Goal: Task Accomplishment & Management: Complete application form

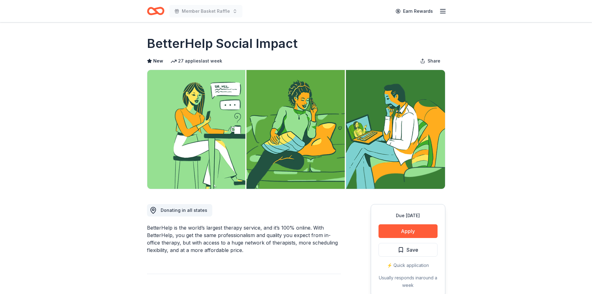
scroll to position [31, 0]
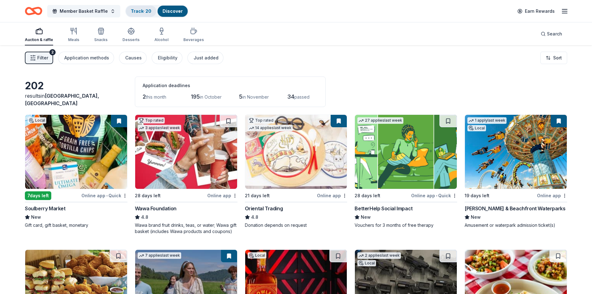
click at [134, 12] on link "Track · 20" at bounding box center [141, 10] width 21 height 5
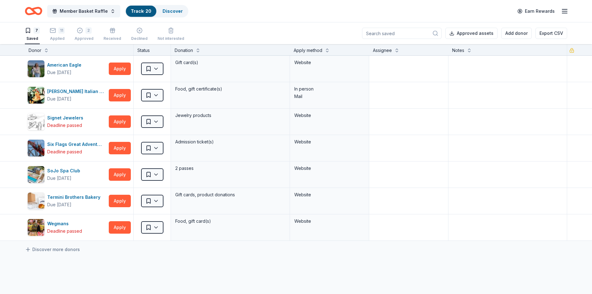
drag, startPoint x: 56, startPoint y: 34, endPoint x: 77, endPoint y: 55, distance: 29.5
click at [56, 34] on div "11 Applied" at bounding box center [57, 34] width 15 height 14
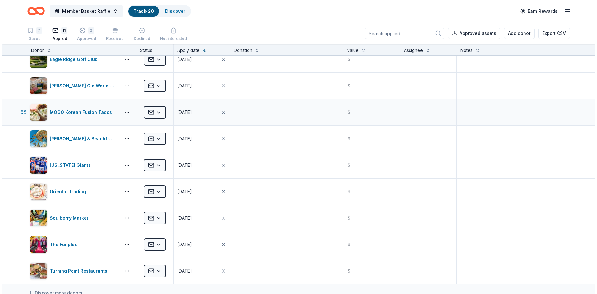
scroll to position [93, 0]
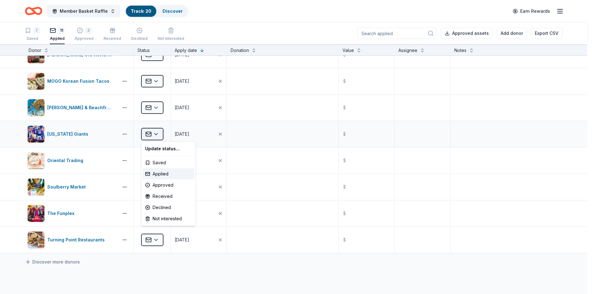
click at [158, 134] on html "Member Basket Raffle Track · 20 Discover Earn Rewards 7 Saved 11 Applied 2 Appr…" at bounding box center [296, 147] width 592 height 294
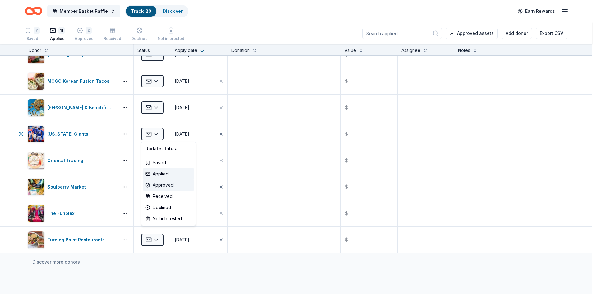
click at [170, 184] on div "Approved" at bounding box center [169, 184] width 52 height 11
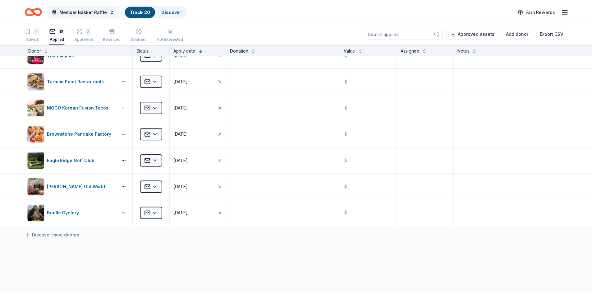
scroll to position [0, 0]
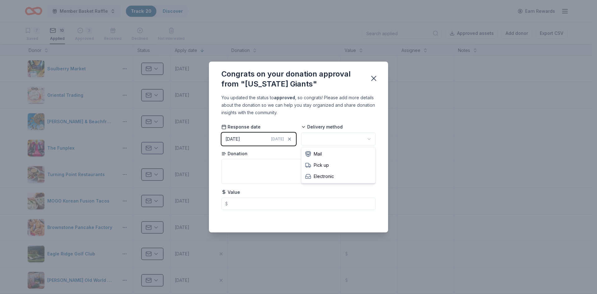
click at [347, 138] on html "Member Basket Raffle Track · 20 Discover Earn Rewards 7 Saved 10 Applied 3 Appr…" at bounding box center [298, 147] width 597 height 294
click at [334, 170] on textarea at bounding box center [298, 171] width 154 height 25
type textarea "TBD"
click at [375, 78] on icon "button" at bounding box center [373, 78] width 9 height 9
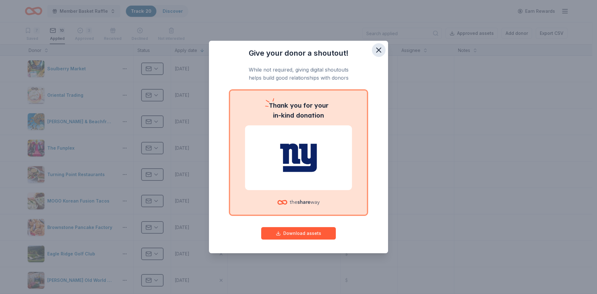
click at [377, 53] on icon "button" at bounding box center [378, 50] width 9 height 9
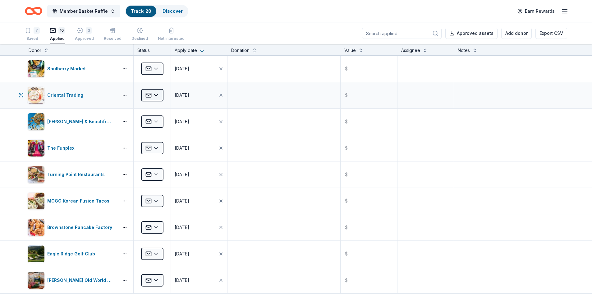
click at [160, 95] on html "Member Basket Raffle Track · 20 Discover Earn Rewards 7 Saved 10 Applied 3 Appr…" at bounding box center [296, 147] width 592 height 294
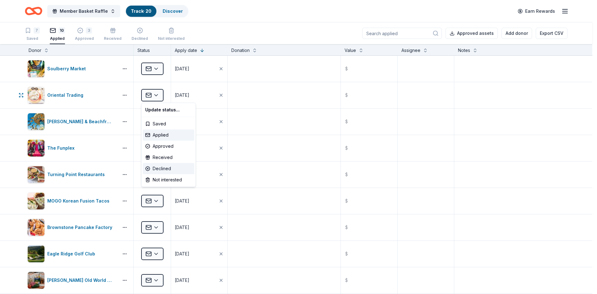
click at [173, 165] on div "Declined" at bounding box center [169, 168] width 52 height 11
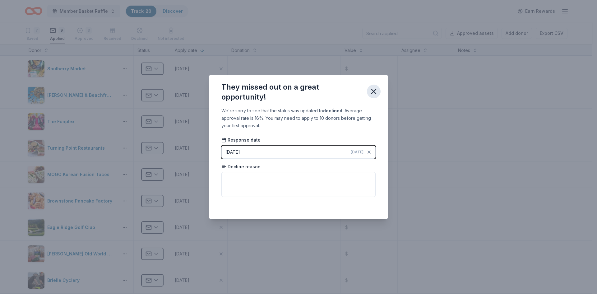
click at [370, 92] on icon "button" at bounding box center [373, 91] width 9 height 9
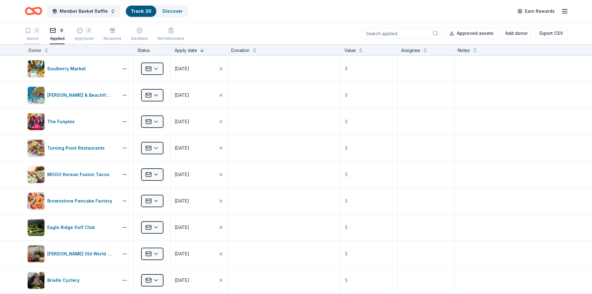
click at [38, 31] on div "7" at bounding box center [37, 30] width 6 height 6
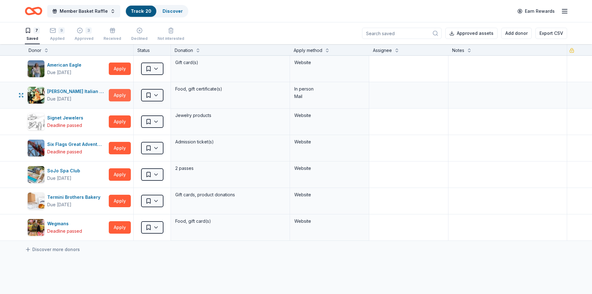
click at [118, 96] on button "Apply" at bounding box center [120, 95] width 22 height 12
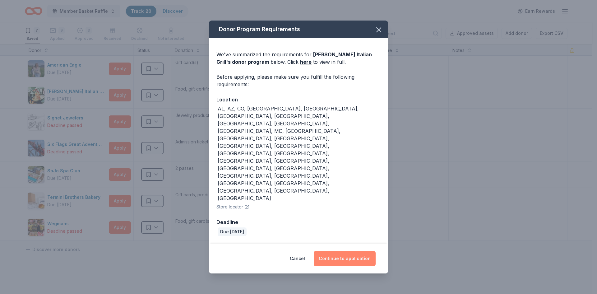
click at [325, 251] on button "Continue to application" at bounding box center [345, 258] width 62 height 15
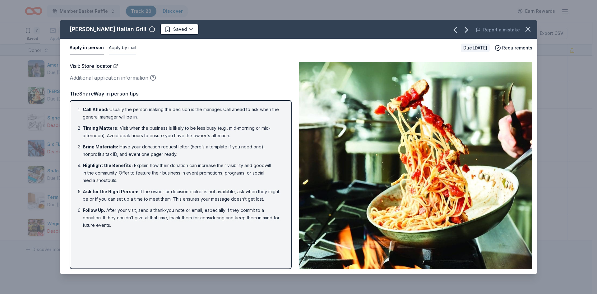
click at [123, 49] on button "Apply by mail" at bounding box center [122, 47] width 27 height 13
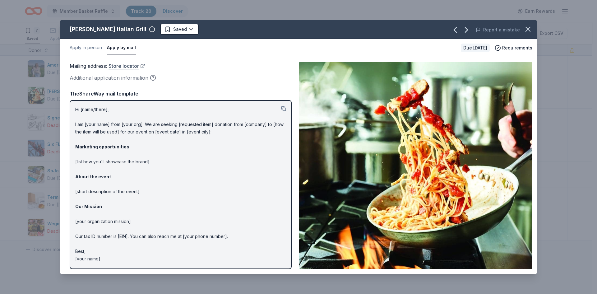
click at [134, 67] on link "Store locator" at bounding box center [126, 66] width 37 height 8
click at [529, 24] on button "button" at bounding box center [528, 29] width 14 height 14
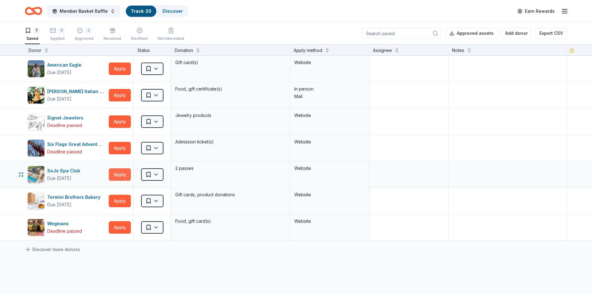
click at [119, 172] on button "Apply" at bounding box center [120, 174] width 22 height 12
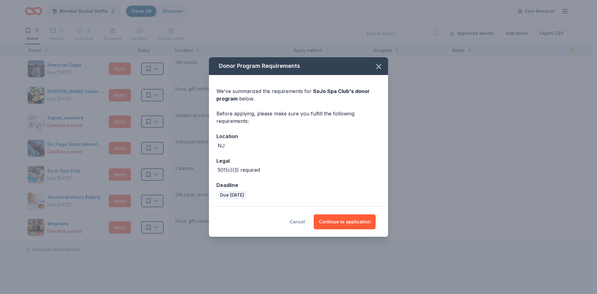
click at [305, 222] on button "Cancel" at bounding box center [297, 221] width 15 height 15
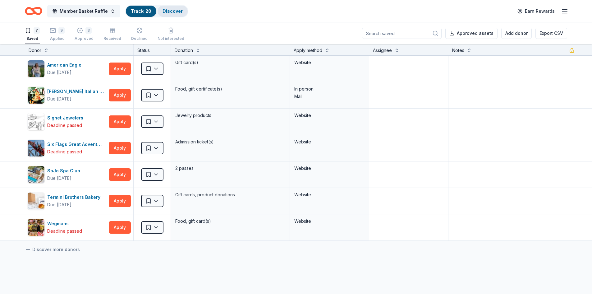
click at [176, 11] on link "Discover" at bounding box center [173, 10] width 20 height 5
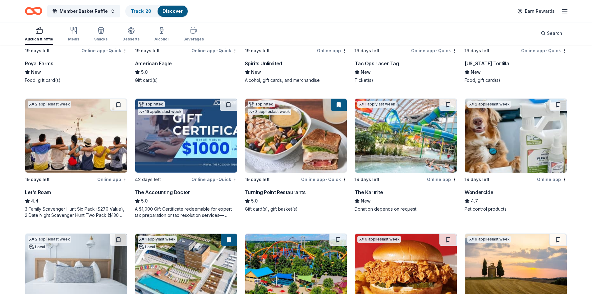
scroll to position [311, 0]
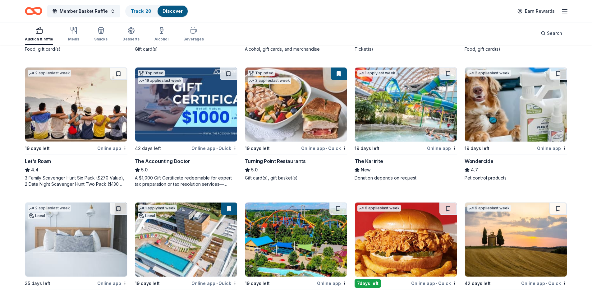
click at [189, 118] on img at bounding box center [186, 104] width 102 height 74
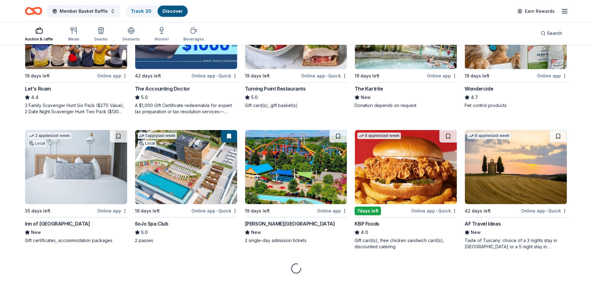
scroll to position [389, 0]
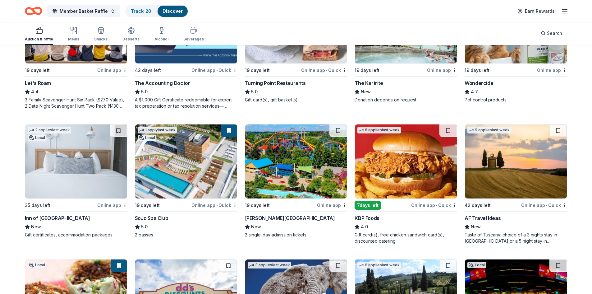
click at [71, 159] on img at bounding box center [76, 161] width 102 height 74
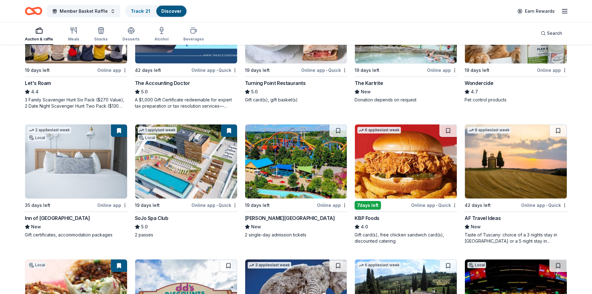
click at [60, 218] on div "Inn of Cape May" at bounding box center [57, 217] width 65 height 7
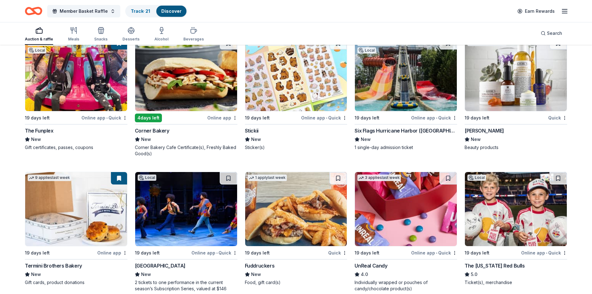
scroll to position [2476, 0]
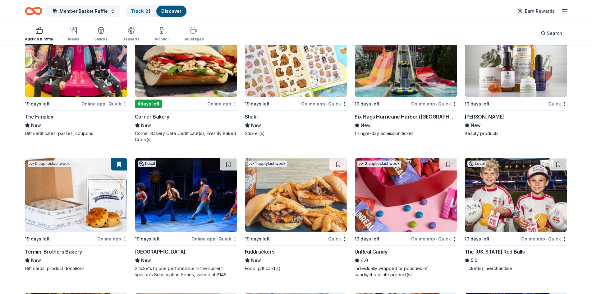
click at [183, 212] on img at bounding box center [186, 195] width 102 height 74
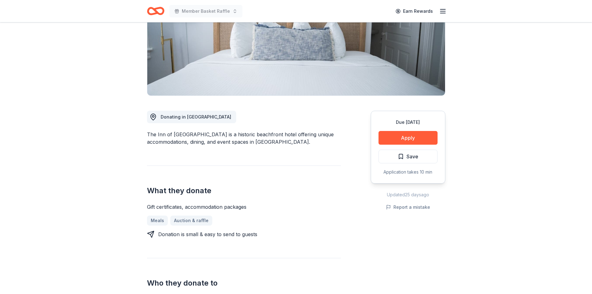
scroll to position [124, 0]
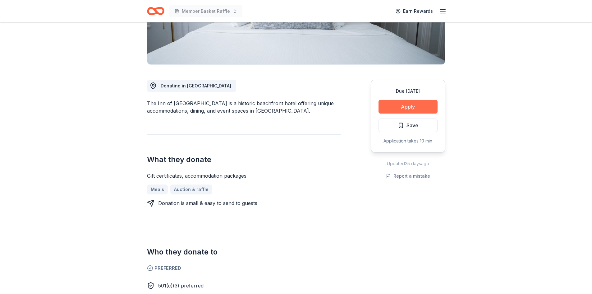
click at [409, 106] on button "Apply" at bounding box center [408, 107] width 59 height 14
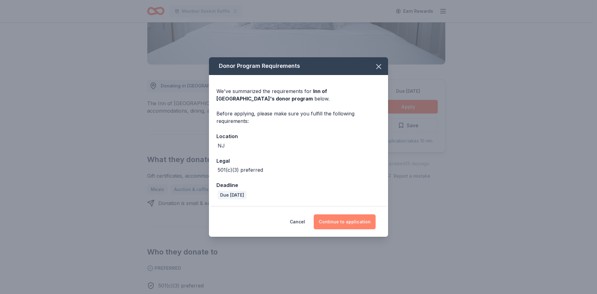
click at [344, 223] on button "Continue to application" at bounding box center [345, 221] width 62 height 15
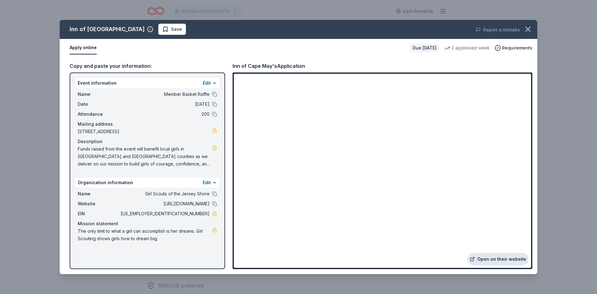
click at [493, 260] on link "Open on their website" at bounding box center [497, 259] width 61 height 12
click at [529, 28] on icon "button" at bounding box center [527, 29] width 9 height 9
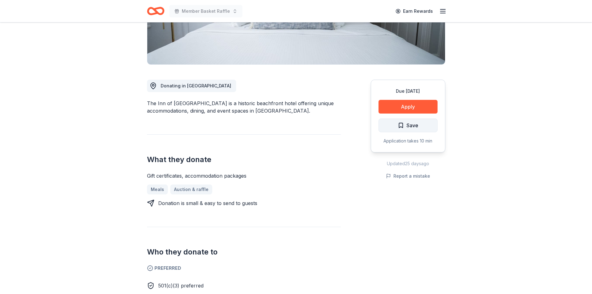
click at [401, 123] on span "Save" at bounding box center [408, 125] width 21 height 8
click at [383, 107] on button "Apply" at bounding box center [408, 107] width 59 height 14
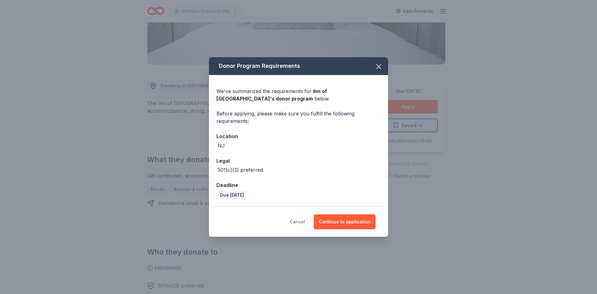
click at [305, 223] on button "Cancel" at bounding box center [297, 221] width 15 height 15
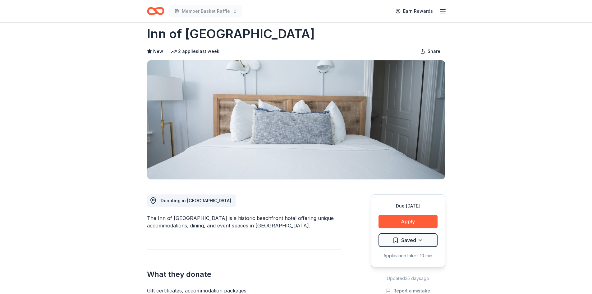
scroll to position [0, 0]
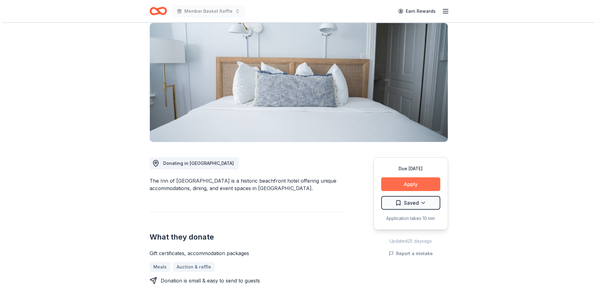
scroll to position [62, 0]
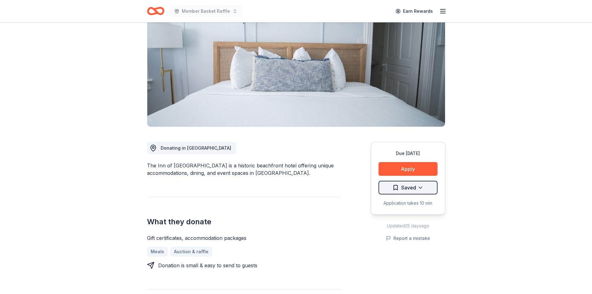
click at [421, 185] on html "Member Basket Raffle Earn Rewards Due [DATE] Share Inn of [GEOGRAPHIC_DATA] May…" at bounding box center [296, 85] width 592 height 294
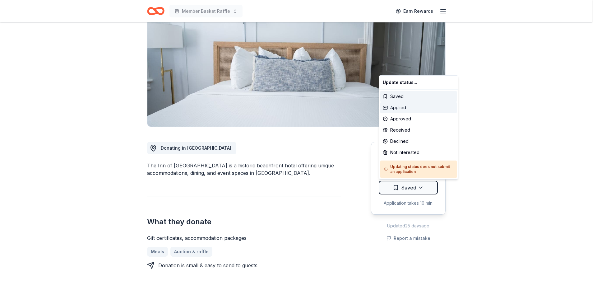
click at [407, 108] on div "Applied" at bounding box center [418, 107] width 76 height 11
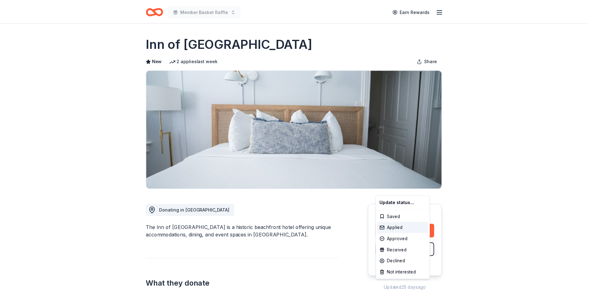
scroll to position [0, 0]
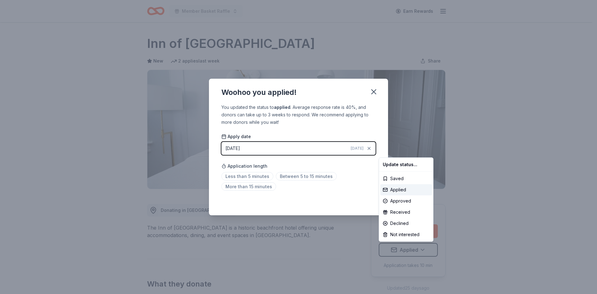
click at [255, 175] on html "Member Basket Raffle Earn Rewards Due in 35 days Share Inn of Cape May New 2 ap…" at bounding box center [298, 147] width 597 height 294
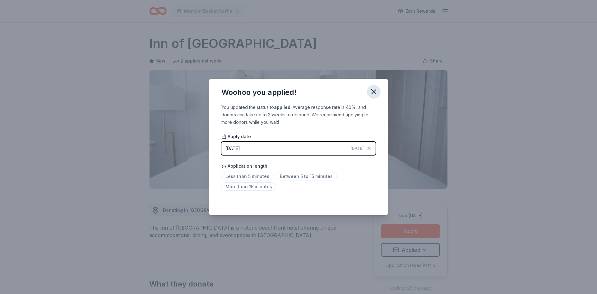
click at [371, 94] on icon "button" at bounding box center [373, 91] width 9 height 9
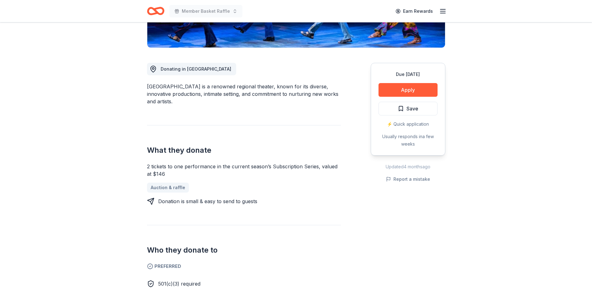
scroll to position [155, 0]
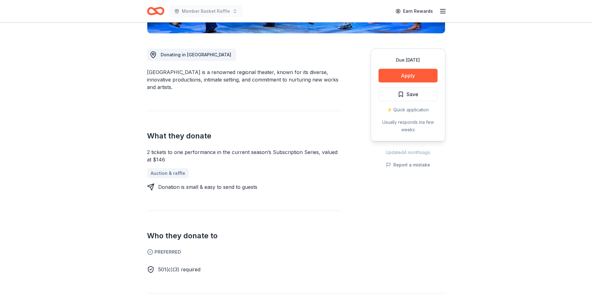
drag, startPoint x: 160, startPoint y: 153, endPoint x: 143, endPoint y: 146, distance: 18.5
click at [143, 146] on div "Two River Theater New approval rate donation value Share Donating in [GEOGRAPHI…" at bounding box center [296, 290] width 318 height 846
drag, startPoint x: 148, startPoint y: 144, endPoint x: 157, endPoint y: 147, distance: 9.6
click at [153, 149] on div "2 tickets to one performance in the current season’s Subscription Series, value…" at bounding box center [244, 155] width 194 height 15
click at [162, 148] on div "2 tickets to one performance in the current season’s Subscription Series, value…" at bounding box center [244, 155] width 194 height 15
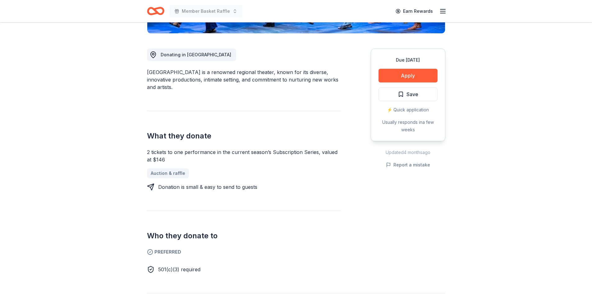
click at [162, 148] on div "2 tickets to one performance in the current season’s Subscription Series, value…" at bounding box center [244, 155] width 194 height 15
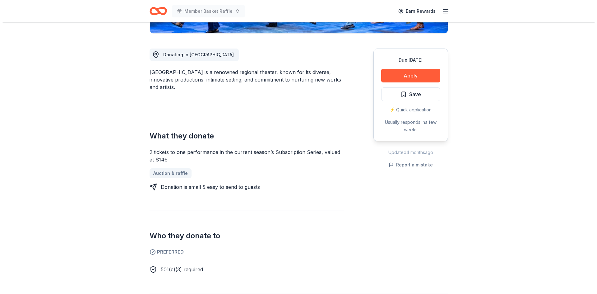
scroll to position [186, 0]
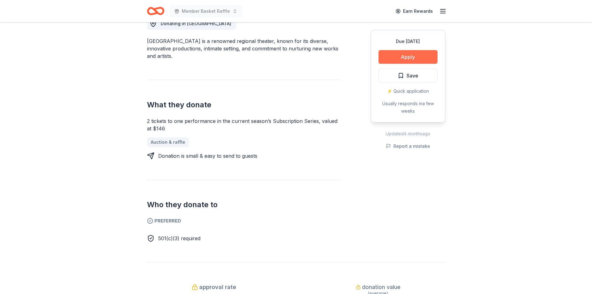
click at [388, 56] on button "Apply" at bounding box center [408, 57] width 59 height 14
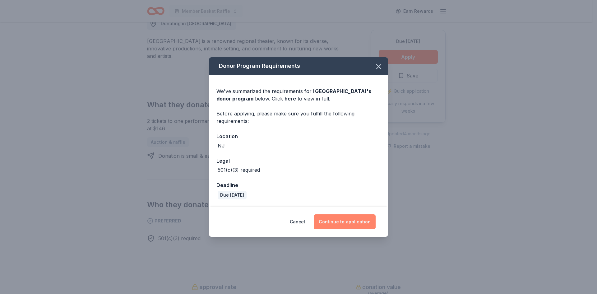
click at [358, 224] on button "Continue to application" at bounding box center [345, 221] width 62 height 15
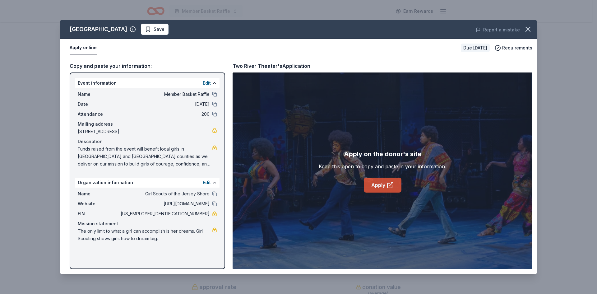
click at [385, 185] on link "Apply" at bounding box center [383, 184] width 38 height 15
drag, startPoint x: 454, startPoint y: 26, endPoint x: 757, endPoint y: 49, distance: 304.2
click at [145, 30] on span "Save" at bounding box center [155, 28] width 20 height 7
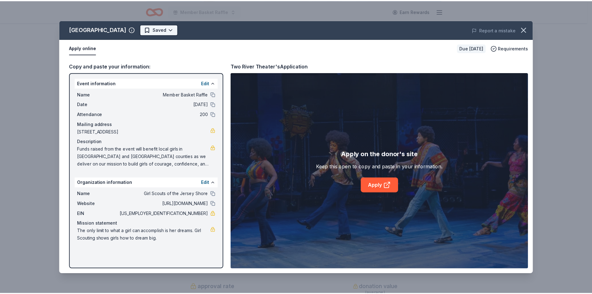
scroll to position [0, 0]
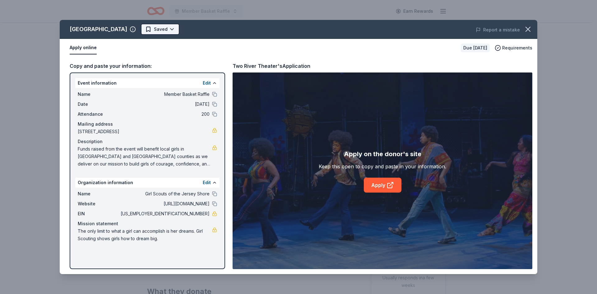
click at [165, 31] on html "Member Basket Raffle Earn Rewards Due in 19 days Share Two River Theater New ap…" at bounding box center [298, 147] width 597 height 294
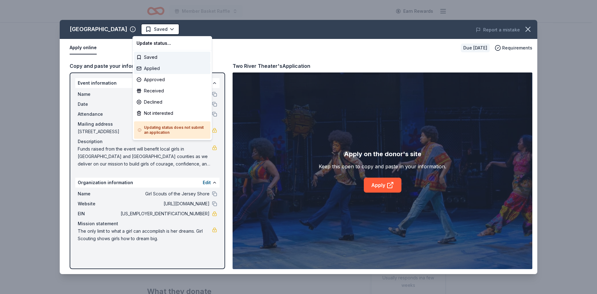
click at [165, 65] on div "Applied" at bounding box center [172, 68] width 76 height 11
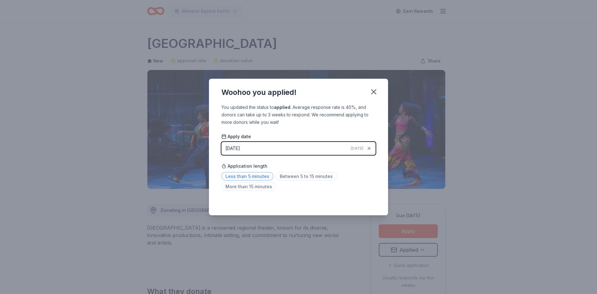
click at [262, 177] on span "Less than 5 minutes" at bounding box center [247, 176] width 52 height 8
click at [375, 92] on icon "button" at bounding box center [373, 91] width 9 height 9
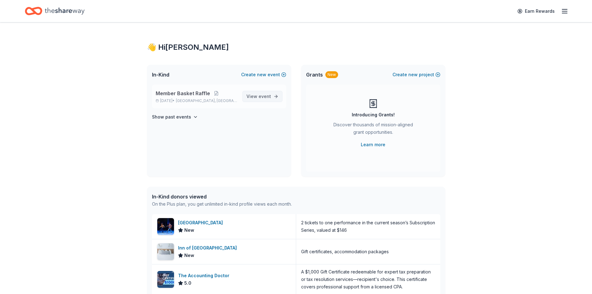
click at [265, 96] on span "event" at bounding box center [265, 96] width 12 height 5
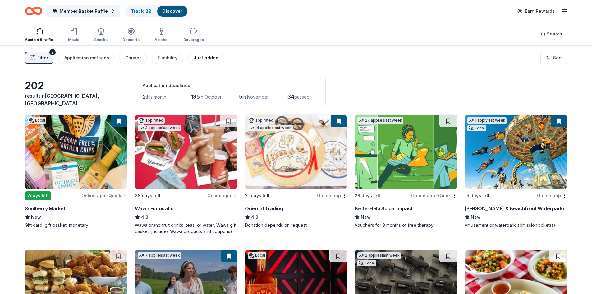
click at [203, 56] on div "Just added" at bounding box center [206, 57] width 25 height 7
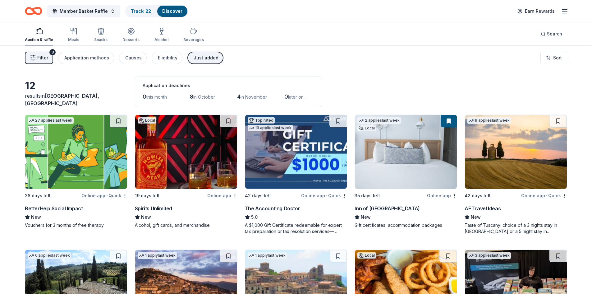
scroll to position [31, 0]
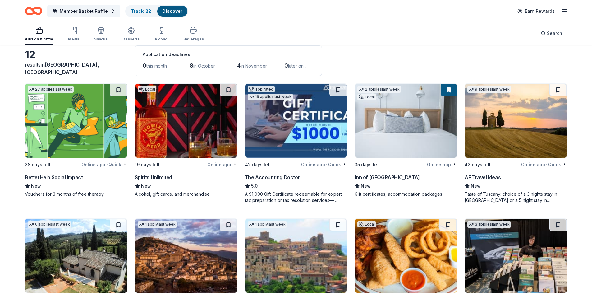
click at [185, 178] on div "Spirits Unlimited" at bounding box center [186, 176] width 103 height 7
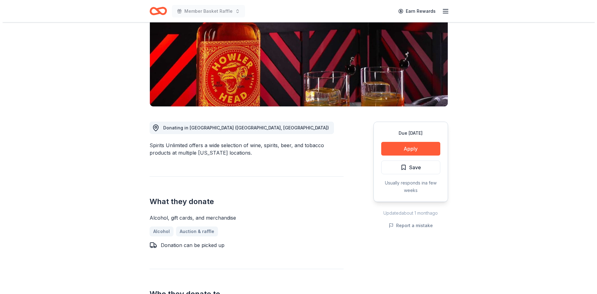
scroll to position [93, 0]
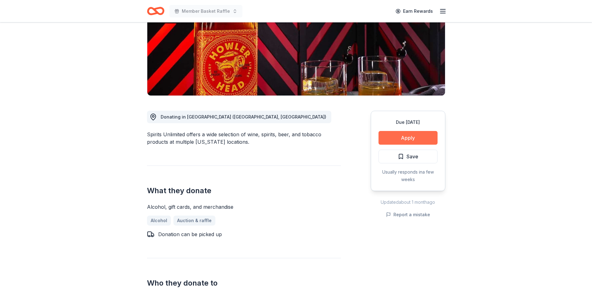
click at [389, 141] on button "Apply" at bounding box center [408, 138] width 59 height 14
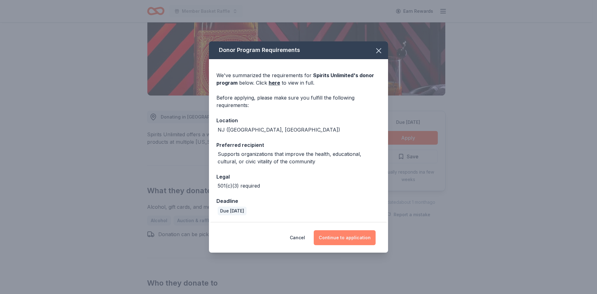
click at [356, 237] on button "Continue to application" at bounding box center [345, 237] width 62 height 15
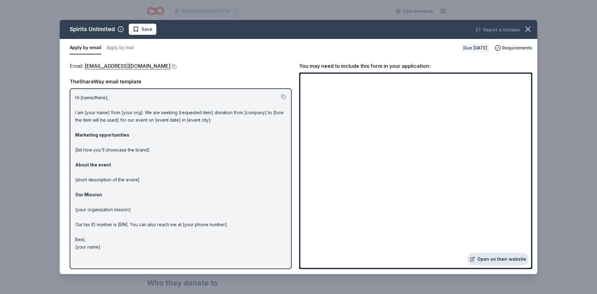
click at [505, 259] on link "Open on their website" at bounding box center [497, 259] width 61 height 12
